Goal: Task Accomplishment & Management: Manage account settings

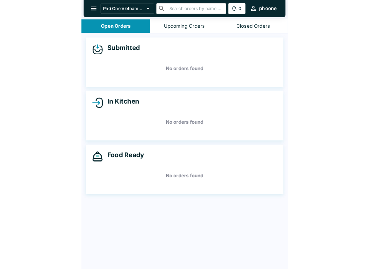
scroll to position [1, 0]
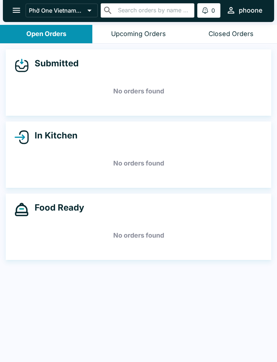
click at [41, 175] on h5 "No orders found" at bounding box center [138, 163] width 248 height 26
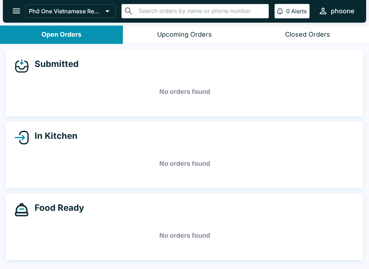
scroll to position [0, 0]
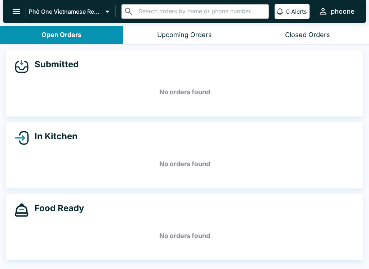
click at [185, 28] on button "Upcoming Orders" at bounding box center [184, 35] width 123 height 18
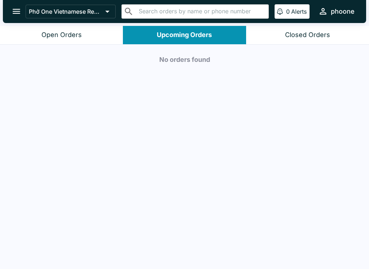
click at [62, 31] on div "Open Orders" at bounding box center [61, 35] width 40 height 8
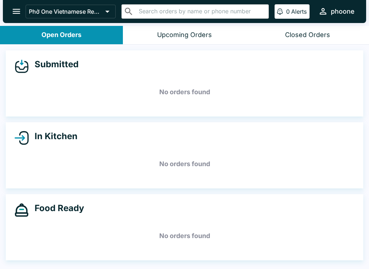
click at [179, 31] on div "Upcoming Orders" at bounding box center [184, 35] width 55 height 8
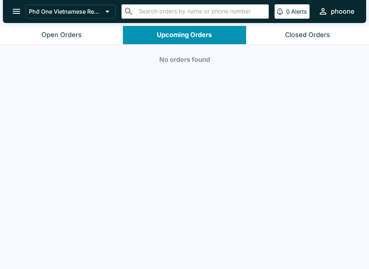
click at [61, 35] on div "Open Orders" at bounding box center [61, 35] width 40 height 8
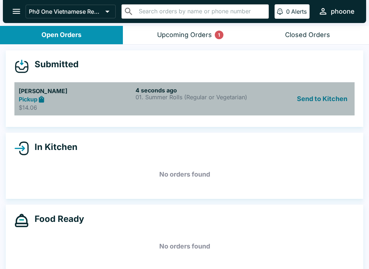
click at [20, 95] on div "Pickup" at bounding box center [76, 99] width 114 height 8
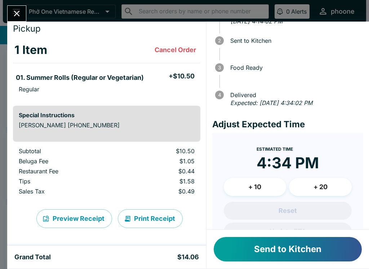
scroll to position [35, 0]
click at [241, 185] on button "+ 10" at bounding box center [255, 187] width 63 height 18
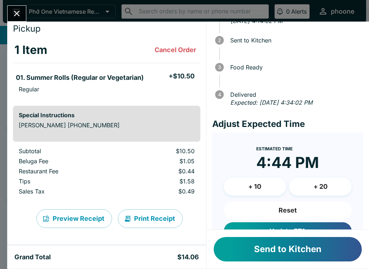
click at [276, 182] on button "+ 20" at bounding box center [320, 187] width 63 height 18
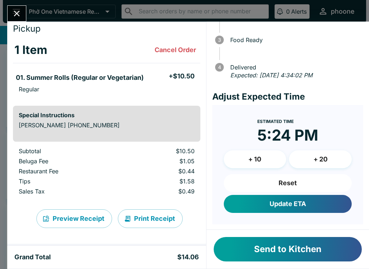
scroll to position [62, 0]
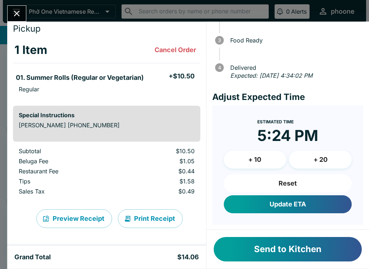
click at [260, 206] on button "Update ETA" at bounding box center [288, 205] width 128 height 18
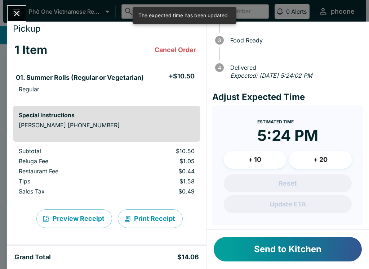
click at [276, 247] on button "Send to Kitchen" at bounding box center [288, 249] width 148 height 24
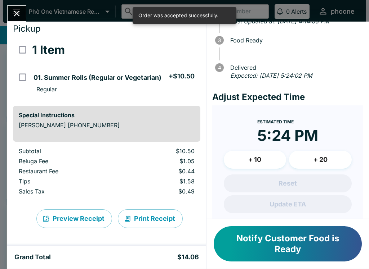
click at [13, 14] on icon "Close" at bounding box center [17, 14] width 10 height 10
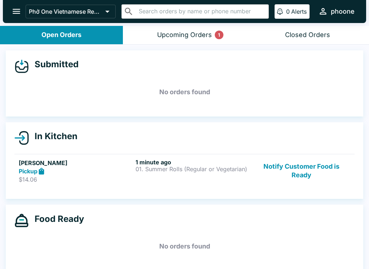
click at [276, 163] on button "Notify Customer Food is Ready" at bounding box center [301, 171] width 98 height 25
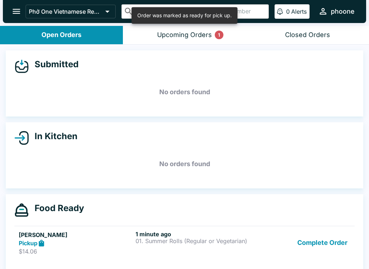
click at [16, 7] on icon "open drawer" at bounding box center [17, 11] width 10 height 10
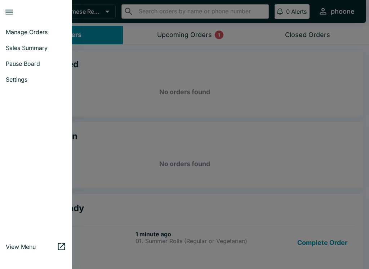
click at [16, 81] on span "Settings" at bounding box center [36, 79] width 60 height 7
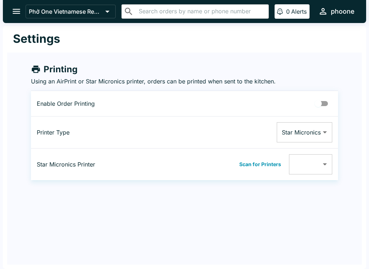
click at [276, 107] on input "Printing Enabled" at bounding box center [317, 104] width 41 height 14
click at [255, 162] on button "Scan for Printers" at bounding box center [260, 164] width 46 height 11
click at [276, 166] on body "Phở One Vietnamese Restaurant ​ ​ 0 Alerts phoone Settings Printing Using an Ai…" at bounding box center [184, 134] width 369 height 269
click at [259, 171] on div at bounding box center [184, 134] width 369 height 269
click at [276, 170] on body "Phở One Vietnamese Restaurant ​ ​ 0 Alerts phoone Settings Printing Using an Ai…" at bounding box center [184, 134] width 369 height 269
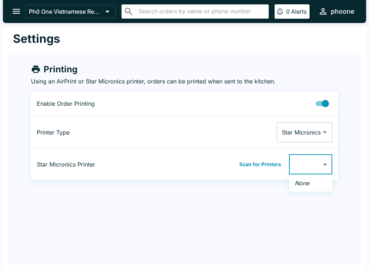
click at [256, 168] on div at bounding box center [184, 134] width 369 height 269
click at [266, 166] on button "Scan for Printers" at bounding box center [260, 164] width 46 height 11
click at [276, 167] on body "Phở One Vietnamese Restaurant ​ ​ 0 Alerts phoone Settings Printing Using an Ai…" at bounding box center [184, 134] width 369 height 269
click at [276, 184] on li "None" at bounding box center [310, 184] width 43 height 12
click at [276, 106] on div at bounding box center [184, 134] width 369 height 269
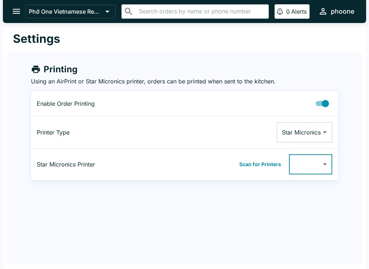
click at [276, 107] on input "Printing Enabled" at bounding box center [325, 104] width 41 height 14
click at [276, 106] on input "Printing Enabled" at bounding box center [317, 104] width 41 height 14
click at [271, 163] on button "Scan for Printers" at bounding box center [260, 164] width 46 height 11
click at [276, 167] on body "Phở One Vietnamese Restaurant ​ ​ 0 Alerts phoone Settings Printing Using an Ai…" at bounding box center [184, 134] width 369 height 269
click at [276, 101] on div at bounding box center [184, 134] width 369 height 269
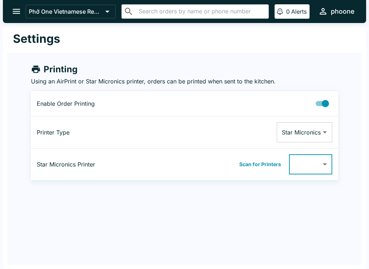
click at [276, 102] on input "Printing Enabled" at bounding box center [325, 104] width 41 height 14
click at [276, 94] on td at bounding box center [243, 104] width 189 height 26
click at [276, 104] on input "Printing Enabled" at bounding box center [317, 104] width 41 height 14
checkbox input "true"
click at [265, 162] on button "Scan for Printers" at bounding box center [260, 164] width 46 height 11
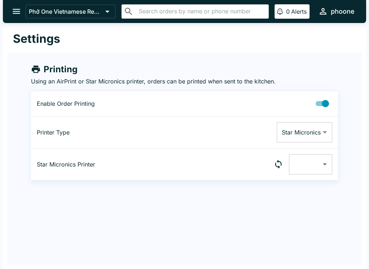
click at [276, 166] on body "Phở One Vietnamese Restaurant ​ ​ 0 Alerts phoone Settings Printing Using an Ai…" at bounding box center [184, 134] width 369 height 269
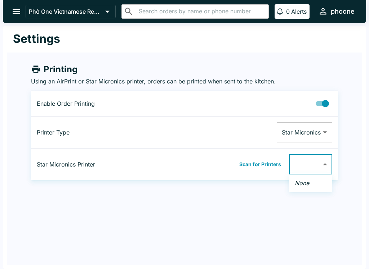
click at [276, 105] on div at bounding box center [184, 134] width 369 height 269
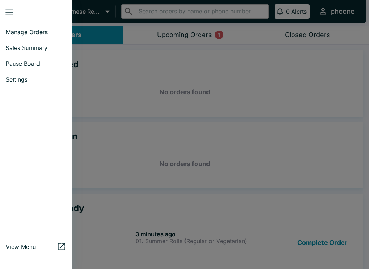
click at [23, 75] on link "Settings" at bounding box center [36, 80] width 72 height 16
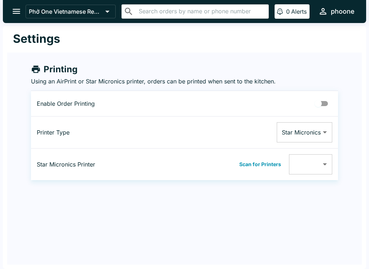
click at [319, 106] on input "Printing Enabled" at bounding box center [317, 104] width 41 height 14
checkbox input "true"
click at [274, 166] on button "Scan for Printers" at bounding box center [260, 164] width 46 height 11
click at [329, 163] on body "Phở One Vietnamese Restaurant ​ ​ 0 Alerts phoone Settings Printing Using an Ai…" at bounding box center [184, 134] width 369 height 269
click at [263, 166] on div at bounding box center [184, 134] width 369 height 269
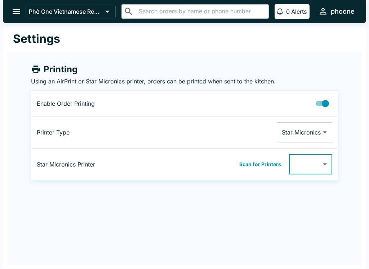
click at [263, 163] on button "Scan for Printers" at bounding box center [260, 164] width 46 height 11
click at [273, 165] on button "Scan for Printers" at bounding box center [260, 164] width 46 height 11
click at [324, 162] on body "Phở One Vietnamese Restaurant ​ ​ 0 Alerts phoone Settings Printing Using an Ai…" at bounding box center [184, 134] width 369 height 269
click at [290, 191] on input "checkbox" at bounding box center [290, 188] width 16 height 16
checkbox input "false"
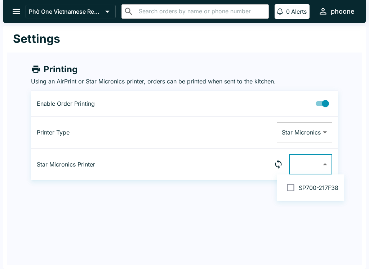
type input "001162217F38"
checkbox input "true"
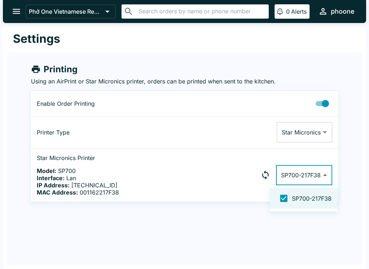
click at [330, 240] on div at bounding box center [184, 134] width 369 height 269
click at [12, 4] on button "open drawer" at bounding box center [16, 11] width 18 height 18
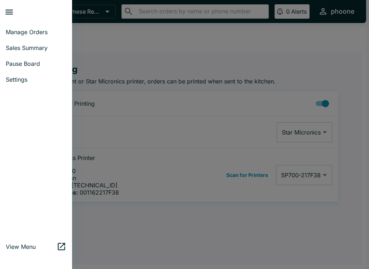
click at [24, 35] on span "Manage Orders" at bounding box center [36, 31] width 60 height 7
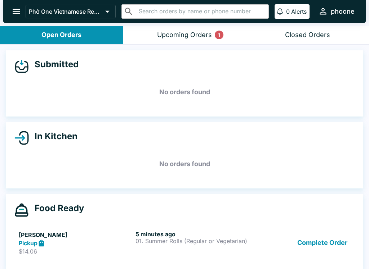
click at [18, 8] on icon "open drawer" at bounding box center [17, 11] width 10 height 10
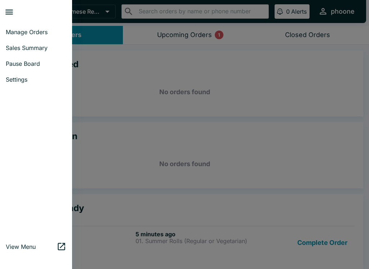
click at [34, 62] on span "Pause Board" at bounding box center [36, 63] width 60 height 7
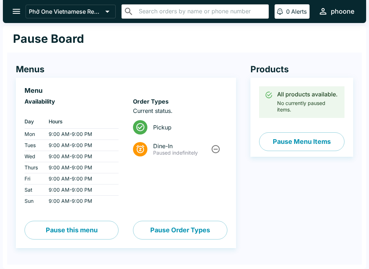
click at [213, 150] on icon "Unpause" at bounding box center [216, 149] width 10 height 10
click at [19, 12] on icon "open drawer" at bounding box center [17, 11] width 8 height 5
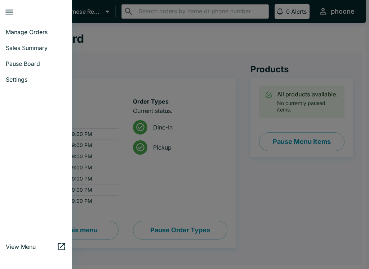
click at [45, 31] on span "Manage Orders" at bounding box center [36, 31] width 60 height 7
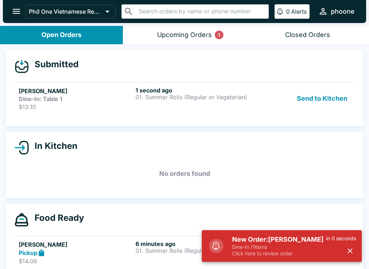
click at [33, 110] on link "[PERSON_NAME] Dine-In: Table 1 $13.10 1 second ago 01. Summer Rolls (Regular or…" at bounding box center [184, 98] width 340 height 33
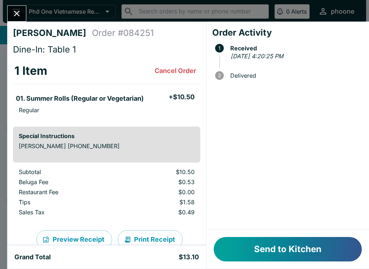
click at [266, 254] on button "Send to Kitchen" at bounding box center [288, 249] width 148 height 24
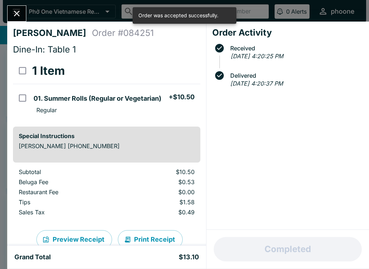
click at [12, 15] on button "Close" at bounding box center [17, 13] width 18 height 15
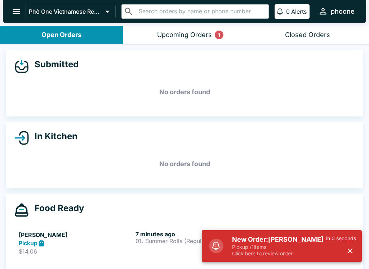
click at [241, 247] on p "Pickup / 1 items" at bounding box center [279, 247] width 94 height 6
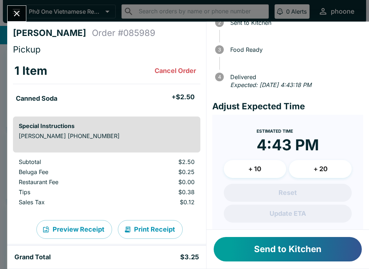
scroll to position [53, 0]
click at [247, 166] on button "+ 10" at bounding box center [255, 169] width 63 height 18
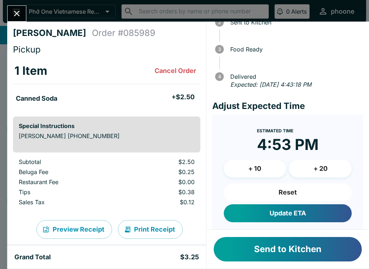
click at [308, 166] on button "+ 20" at bounding box center [320, 169] width 63 height 18
click at [304, 166] on button "+ 20" at bounding box center [320, 169] width 63 height 18
click at [283, 215] on button "Update ETA" at bounding box center [288, 214] width 128 height 18
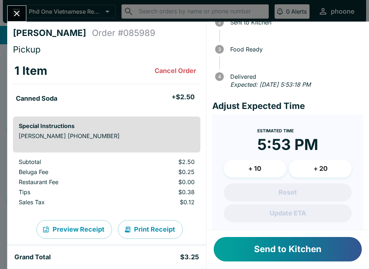
click at [260, 251] on button "Send to Kitchen" at bounding box center [288, 249] width 148 height 24
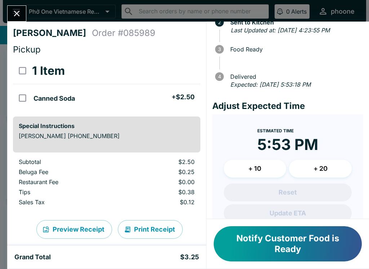
click at [13, 12] on icon "Close" at bounding box center [17, 14] width 10 height 10
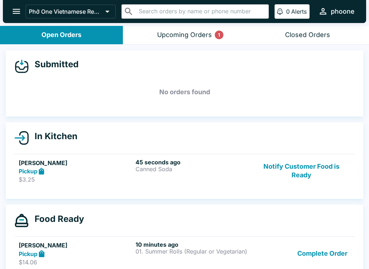
click at [292, 162] on button "Notify Customer Food is Ready" at bounding box center [301, 171] width 98 height 25
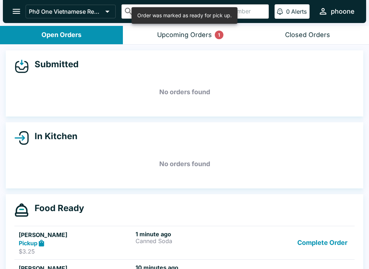
click at [309, 235] on button "Complete Order" at bounding box center [322, 243] width 56 height 25
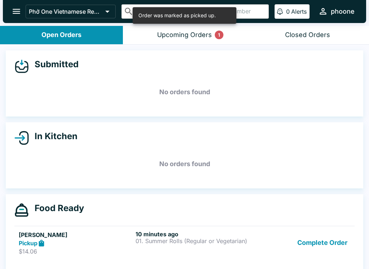
click at [307, 240] on button "Complete Order" at bounding box center [322, 243] width 56 height 25
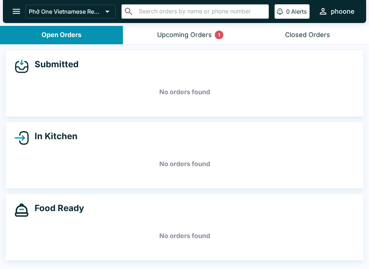
click at [298, 34] on div "Closed Orders" at bounding box center [307, 35] width 45 height 8
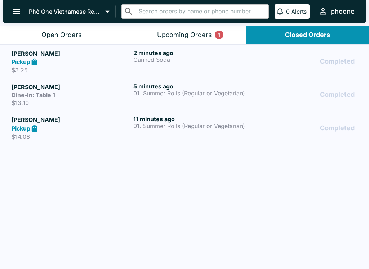
click at [40, 31] on button "Open Orders" at bounding box center [61, 35] width 123 height 18
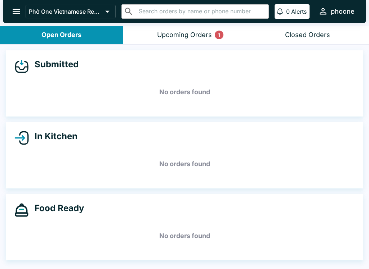
click at [302, 30] on button "Closed Orders" at bounding box center [307, 35] width 123 height 18
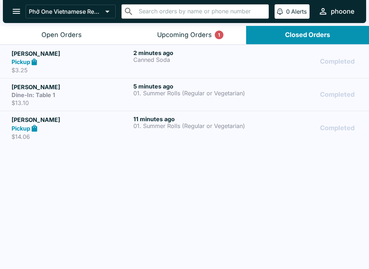
click at [21, 98] on strong "Dine-In: Table 1" at bounding box center [34, 94] width 44 height 7
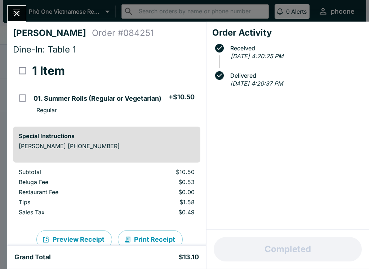
click at [22, 58] on div "[PERSON_NAME] Order # 084251 Dine-In: Table 1 1 Item 01. Summer Rolls (Regular …" at bounding box center [106, 134] width 199 height 224
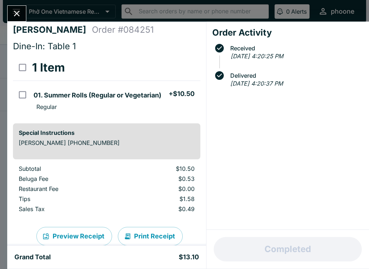
scroll to position [5, 0]
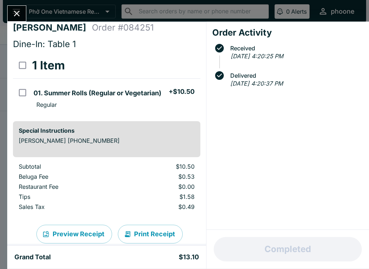
click at [12, 12] on icon "Close" at bounding box center [17, 14] width 10 height 10
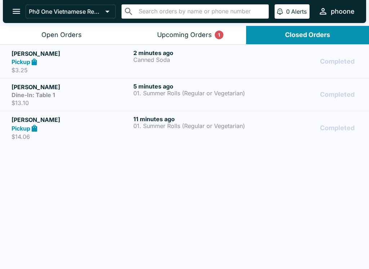
click at [54, 36] on div "Open Orders" at bounding box center [61, 35] width 40 height 8
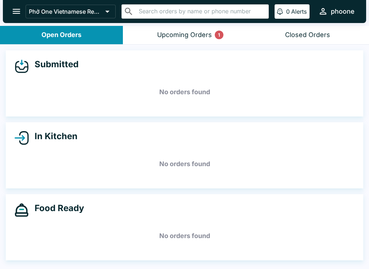
click at [303, 35] on div "Closed Orders" at bounding box center [307, 35] width 45 height 8
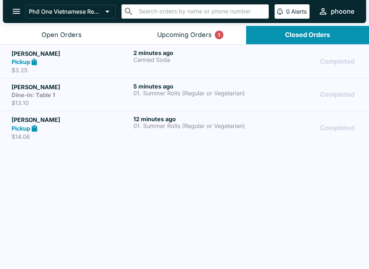
click at [169, 13] on input "text" at bounding box center [200, 11] width 129 height 10
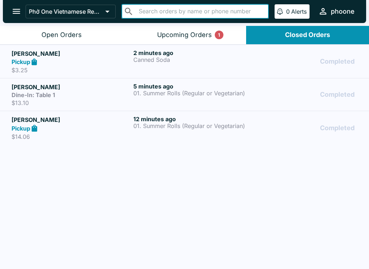
click at [145, 52] on h6 "2 minutes ago" at bounding box center [192, 52] width 119 height 7
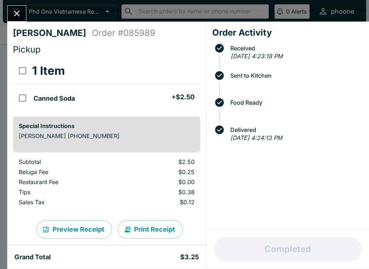
click at [22, 66] on input "select all" at bounding box center [22, 71] width 16 height 16
checkbox input "true"
click at [178, 71] on button "Refund" at bounding box center [180, 71] width 37 height 18
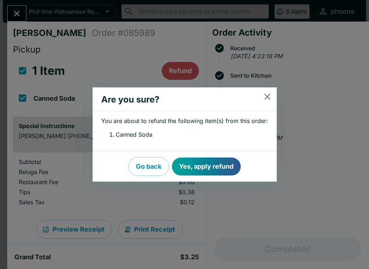
click at [201, 158] on button "Yes, apply refund" at bounding box center [206, 167] width 69 height 18
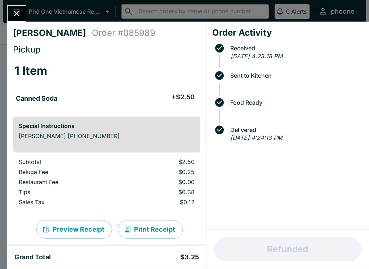
click at [13, 8] on button "Close" at bounding box center [17, 13] width 18 height 15
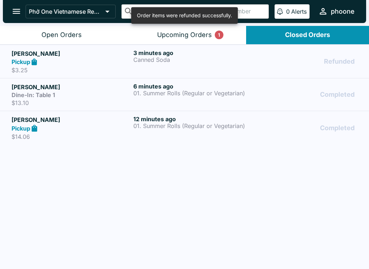
click at [322, 100] on div "Completed" at bounding box center [306, 95] width 102 height 24
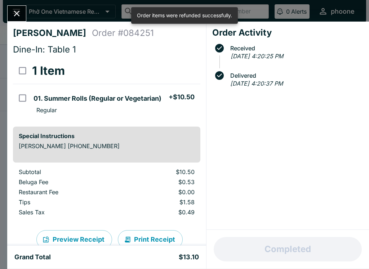
click at [18, 91] on input "orders table" at bounding box center [22, 98] width 16 height 16
checkbox input "true"
click at [179, 66] on button "Refund" at bounding box center [180, 71] width 37 height 18
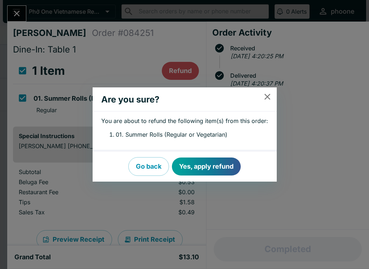
click at [209, 167] on button "Yes, apply refund" at bounding box center [206, 167] width 69 height 18
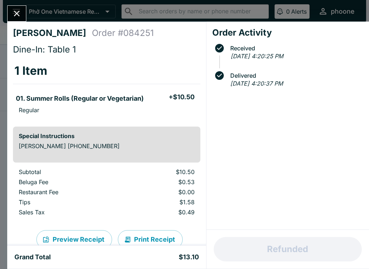
click at [9, 11] on button "Close" at bounding box center [17, 13] width 18 height 15
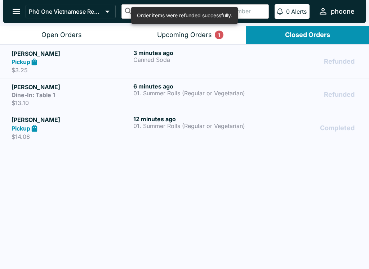
click at [147, 123] on p "01. Summer Rolls (Regular or Vegetarian)" at bounding box center [192, 126] width 119 height 6
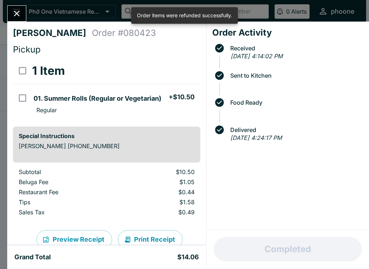
click at [19, 79] on input "select all" at bounding box center [22, 71] width 16 height 16
checkbox input "true"
click at [182, 72] on button "Refund" at bounding box center [180, 71] width 37 height 18
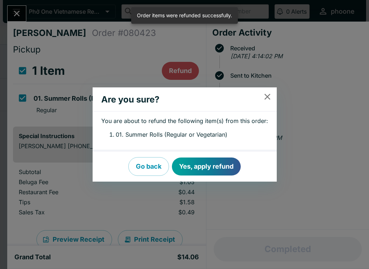
click at [198, 168] on button "Yes, apply refund" at bounding box center [206, 167] width 69 height 18
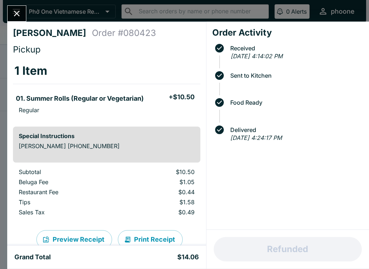
click at [10, 10] on button "Close" at bounding box center [17, 13] width 18 height 15
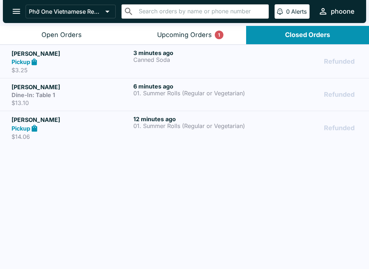
click at [58, 34] on div "Open Orders" at bounding box center [61, 35] width 40 height 8
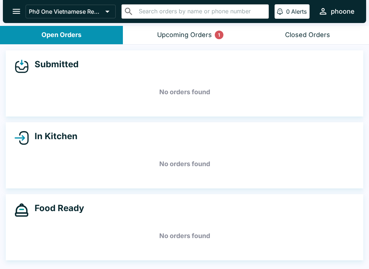
click at [302, 36] on div "Closed Orders" at bounding box center [307, 35] width 45 height 8
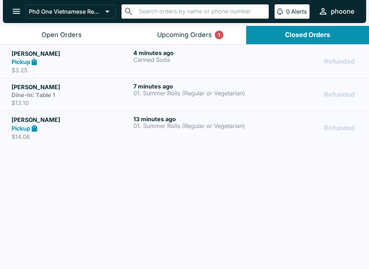
click at [49, 29] on button "Open Orders" at bounding box center [61, 35] width 123 height 18
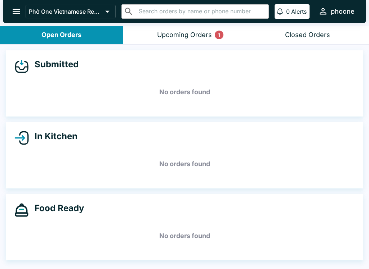
click at [174, 32] on div "Upcoming Orders 1" at bounding box center [184, 35] width 55 height 8
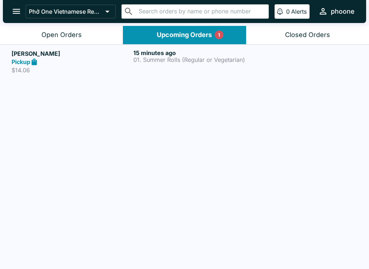
click at [14, 57] on h5 "[PERSON_NAME]" at bounding box center [71, 53] width 119 height 9
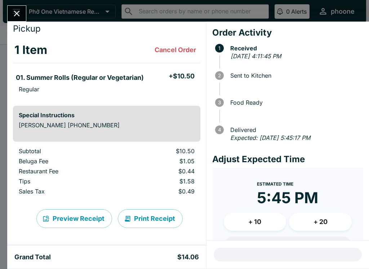
scroll to position [21, 0]
click at [13, 15] on icon "Close" at bounding box center [17, 14] width 10 height 10
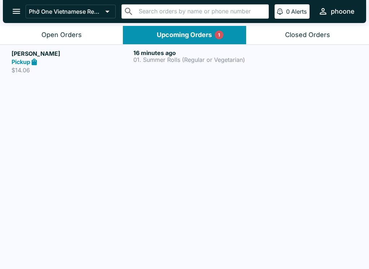
click at [49, 27] on button "Open Orders" at bounding box center [61, 35] width 123 height 18
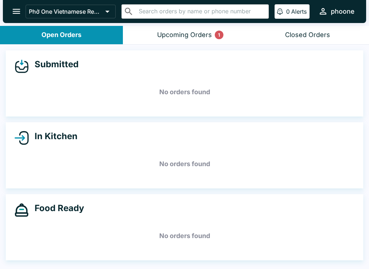
click at [166, 33] on div "Upcoming Orders 1" at bounding box center [184, 35] width 55 height 8
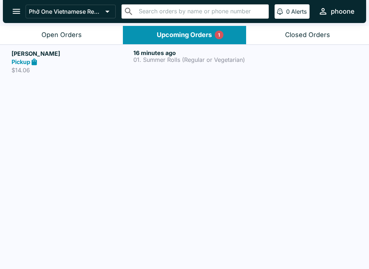
click at [12, 67] on p "$14.06" at bounding box center [71, 70] width 119 height 7
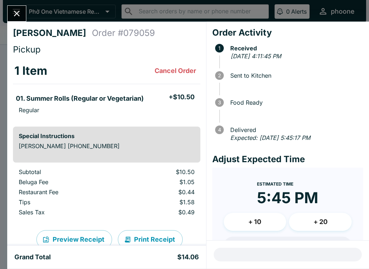
click at [167, 62] on th "1 Item Cancel Order" at bounding box center [106, 71] width 187 height 26
click at [175, 67] on button "Cancel Order" at bounding box center [175, 71] width 47 height 14
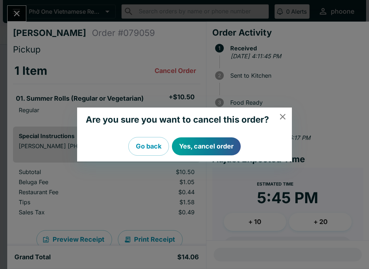
click at [194, 145] on button "Yes, cancel order" at bounding box center [206, 147] width 69 height 18
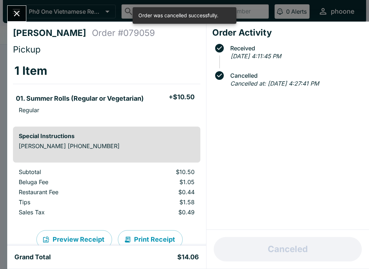
click at [16, 9] on icon "Close" at bounding box center [17, 14] width 10 height 10
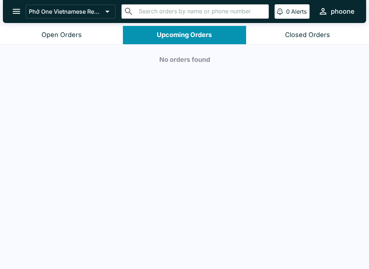
click at [54, 30] on button "Open Orders" at bounding box center [61, 35] width 123 height 18
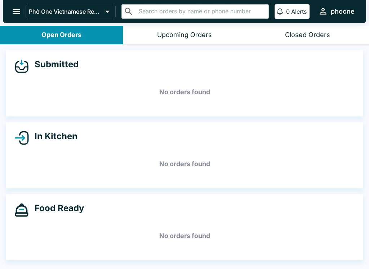
click at [10, 6] on button "open drawer" at bounding box center [16, 11] width 18 height 18
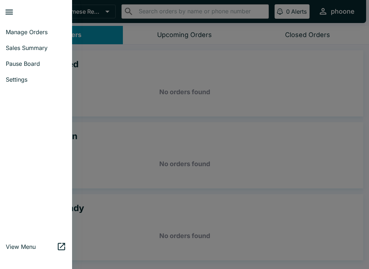
click at [15, 61] on span "Pause Board" at bounding box center [36, 63] width 60 height 7
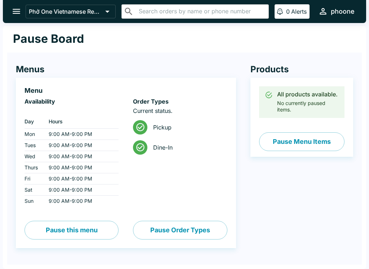
click at [287, 141] on button "Pause Menu Items" at bounding box center [301, 142] width 85 height 19
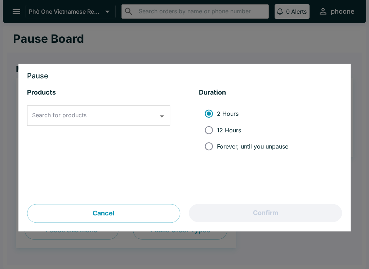
click at [204, 120] on input "2 Hours" at bounding box center [209, 114] width 16 height 16
click at [208, 123] on input "12 Hours" at bounding box center [209, 130] width 16 height 16
radio input "true"
click at [80, 106] on div "Search for products" at bounding box center [98, 116] width 143 height 20
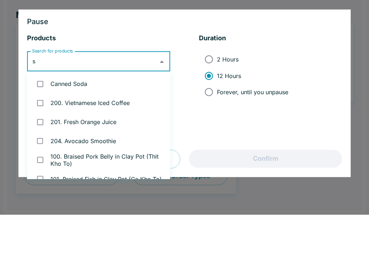
type input "su"
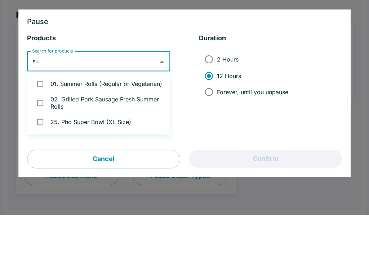
click at [40, 131] on input "checkbox" at bounding box center [40, 138] width 15 height 15
checkbox input "true"
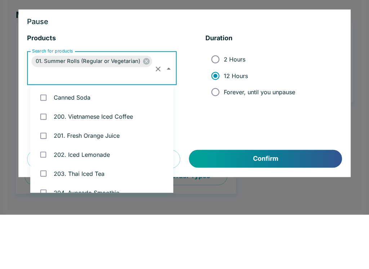
scroll to position [599, 0]
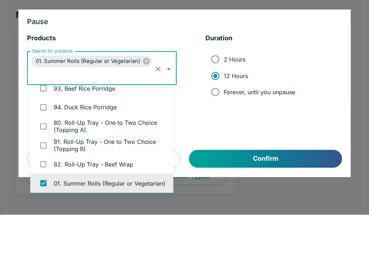
click at [37, 154] on input "checkbox" at bounding box center [43, 161] width 15 height 15
checkbox input "true"
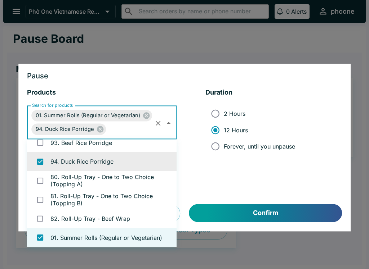
click at [274, 205] on button "Confirm" at bounding box center [265, 214] width 153 height 18
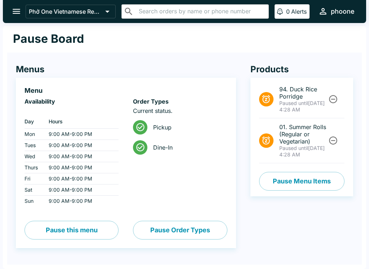
click at [329, 94] on button "Unpause" at bounding box center [332, 99] width 13 height 13
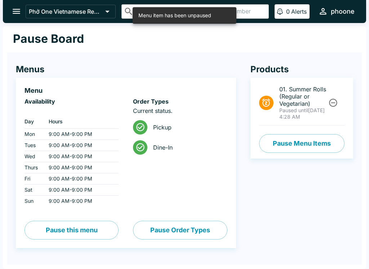
click at [329, 98] on button "Unpause" at bounding box center [332, 102] width 13 height 13
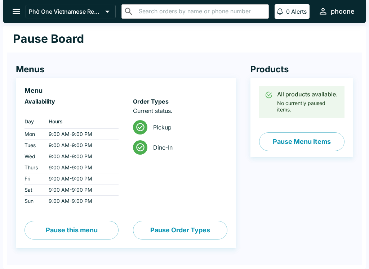
click at [45, 225] on button "Pause this menu" at bounding box center [71, 230] width 94 height 19
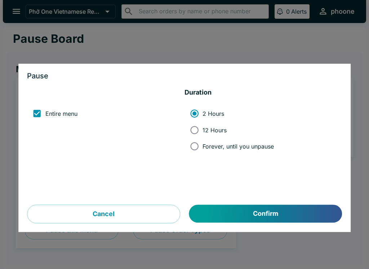
click at [190, 127] on input "12 Hours" at bounding box center [194, 130] width 16 height 16
radio input "true"
click at [212, 211] on button "Confirm" at bounding box center [265, 214] width 153 height 18
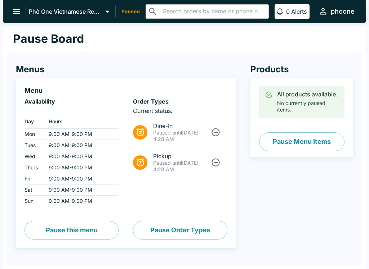
click at [212, 162] on icon "Unpause" at bounding box center [216, 162] width 8 height 8
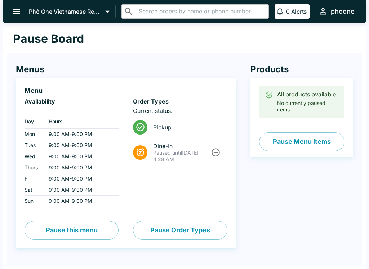
click at [212, 151] on icon "Unpause" at bounding box center [216, 152] width 8 height 8
click at [9, 8] on button "open drawer" at bounding box center [16, 11] width 18 height 18
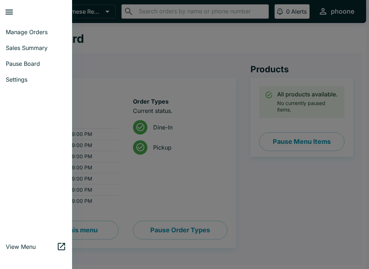
click at [31, 44] on link "Sales Summary" at bounding box center [36, 48] width 72 height 16
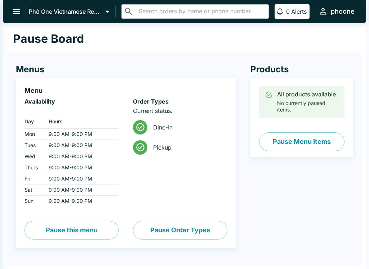
select select "03:00"
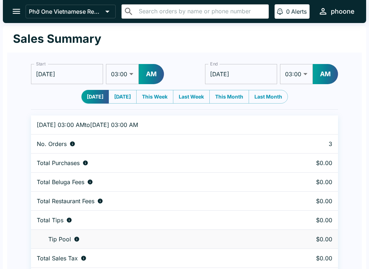
click at [13, 8] on icon "open drawer" at bounding box center [17, 11] width 10 height 10
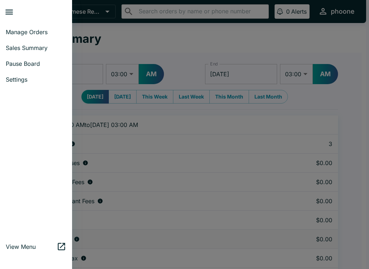
click at [13, 44] on link "Sales Summary" at bounding box center [36, 48] width 72 height 16
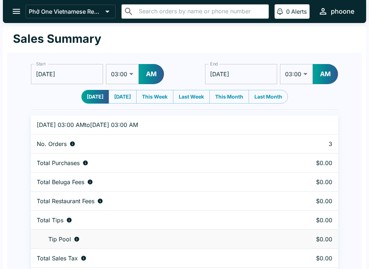
click at [15, 9] on icon "open drawer" at bounding box center [17, 11] width 10 height 10
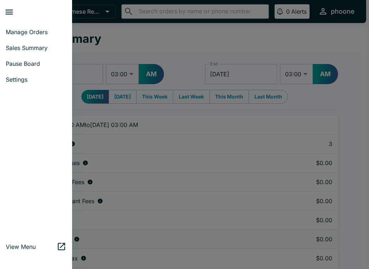
click at [3, 79] on link "Settings" at bounding box center [36, 80] width 72 height 16
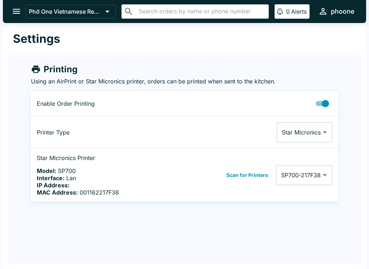
click at [17, 6] on button "open drawer" at bounding box center [16, 11] width 18 height 18
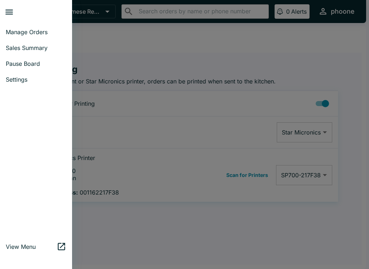
click at [11, 26] on link "Manage Orders" at bounding box center [36, 32] width 72 height 16
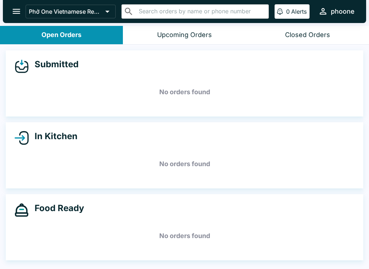
click at [10, 8] on button "open drawer" at bounding box center [16, 11] width 18 height 18
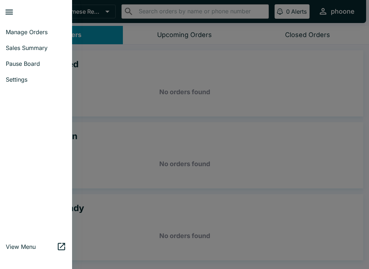
click at [135, 216] on div at bounding box center [184, 134] width 369 height 269
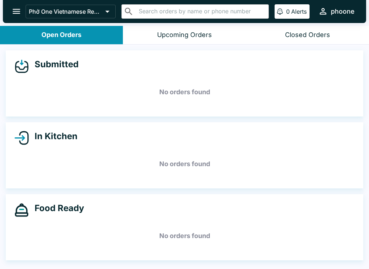
click at [279, 267] on div "Submitted No orders found In Kitchen No orders found Food Ready No orders found" at bounding box center [184, 158] width 369 height 226
click at [14, 15] on icon "open drawer" at bounding box center [17, 11] width 10 height 10
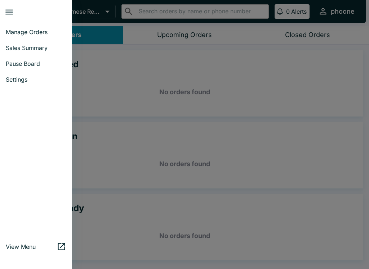
click at [14, 28] on span "Manage Orders" at bounding box center [36, 31] width 60 height 7
